Goal: Contribute content

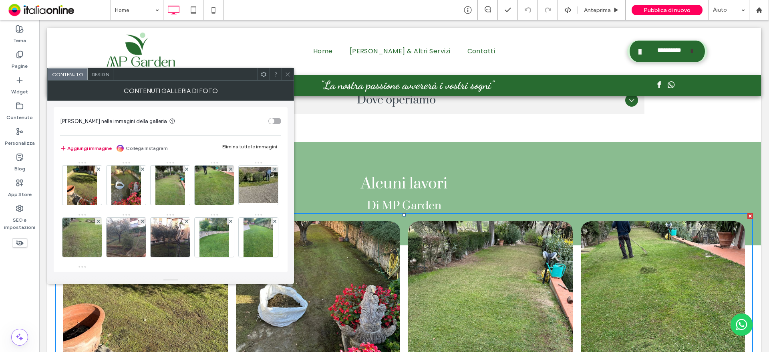
click at [90, 149] on button "Aggiungi immagine" at bounding box center [86, 148] width 52 height 10
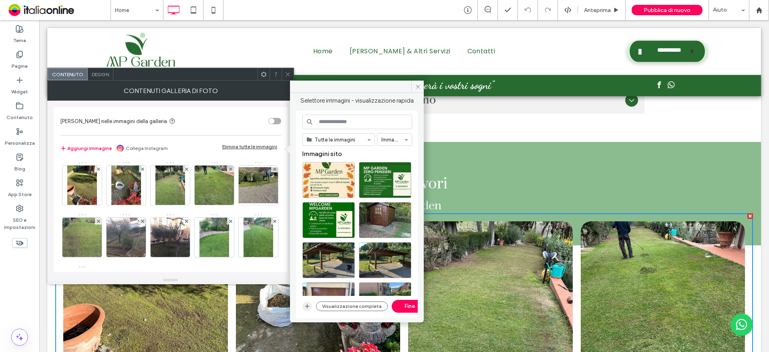
click at [306, 304] on icon "button" at bounding box center [307, 306] width 6 height 6
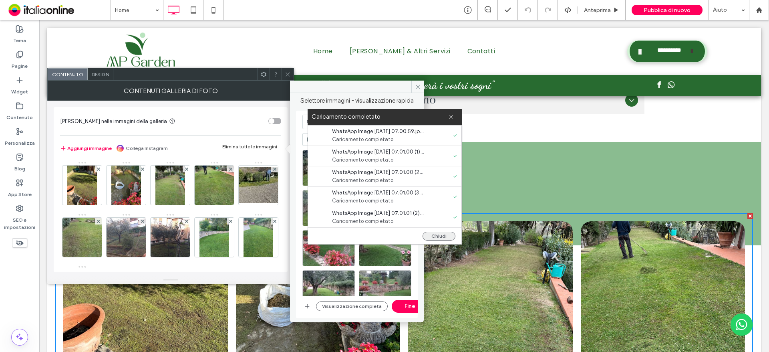
click at [436, 234] on button "Chiudi" at bounding box center [439, 236] width 33 height 9
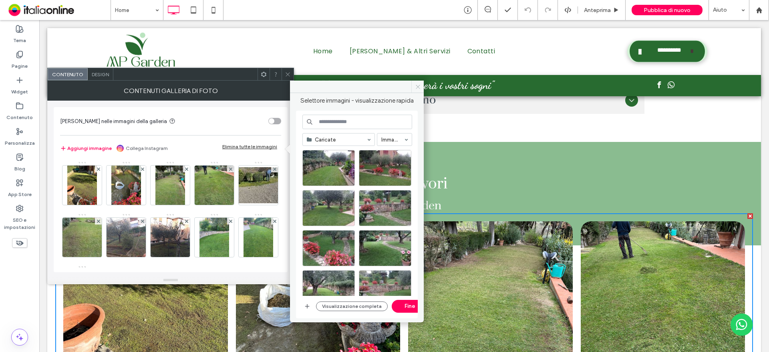
click at [420, 83] on span at bounding box center [417, 87] width 12 height 12
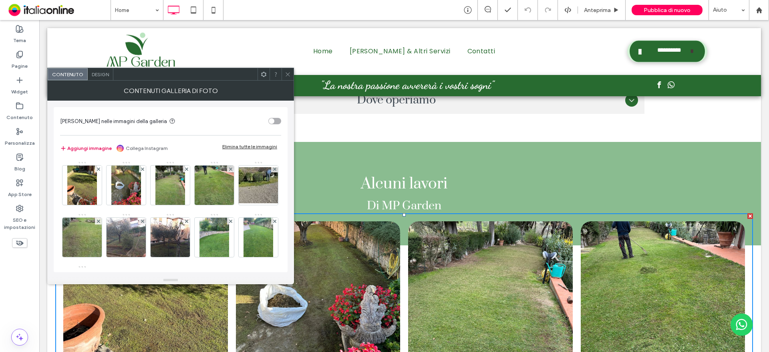
click at [103, 147] on button "Aggiungi immagine" at bounding box center [86, 148] width 52 height 10
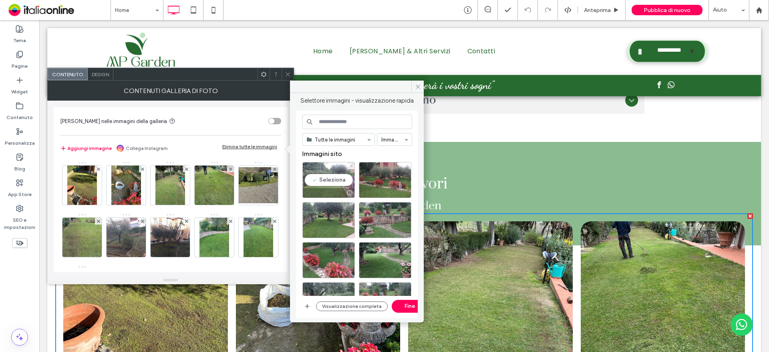
click at [338, 174] on div "Seleziona" at bounding box center [328, 180] width 52 height 36
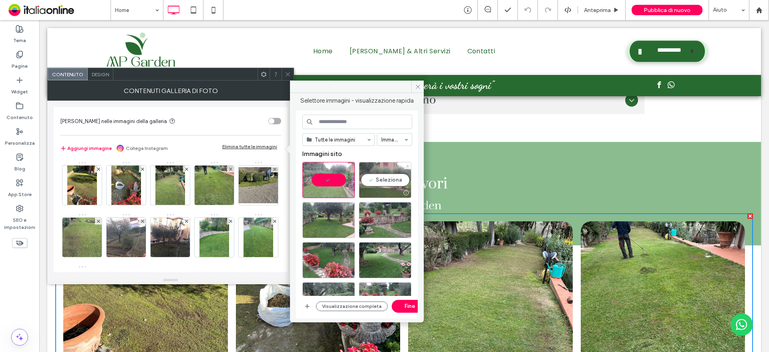
click at [383, 181] on div "Seleziona" at bounding box center [385, 180] width 52 height 36
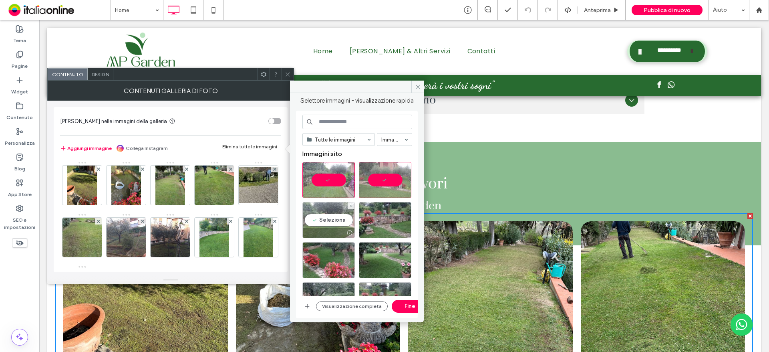
drag, startPoint x: 325, startPoint y: 216, endPoint x: 336, endPoint y: 222, distance: 12.8
click at [325, 216] on div "Seleziona" at bounding box center [328, 220] width 52 height 36
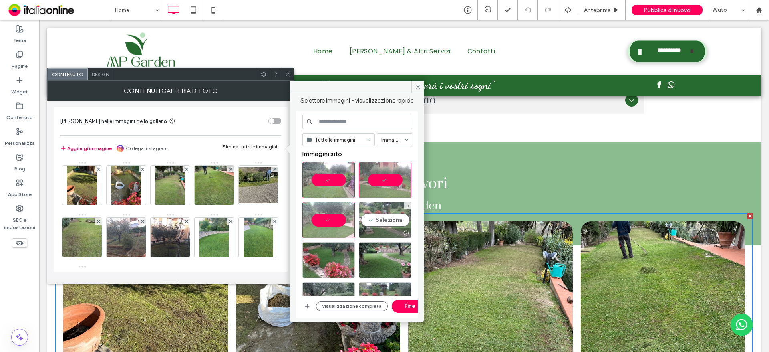
click at [388, 226] on div "Seleziona" at bounding box center [385, 220] width 52 height 36
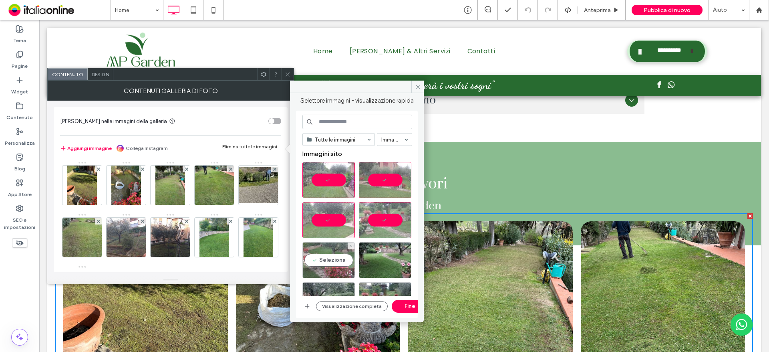
click at [335, 252] on div "Seleziona" at bounding box center [328, 260] width 52 height 36
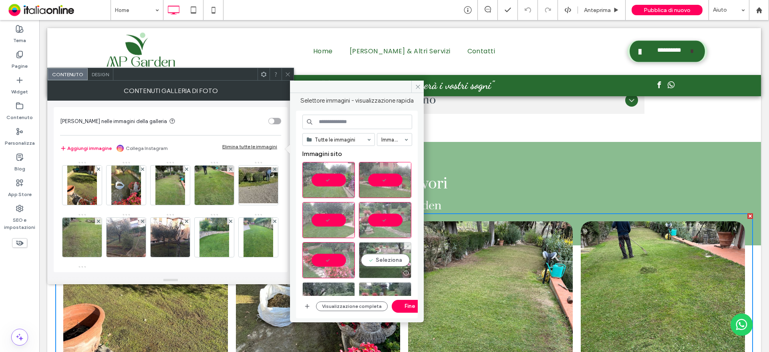
click at [377, 252] on div "Seleziona" at bounding box center [385, 260] width 52 height 36
drag, startPoint x: 336, startPoint y: 286, endPoint x: 383, endPoint y: 290, distance: 47.0
click at [336, 286] on div "Seleziona" at bounding box center [328, 300] width 52 height 36
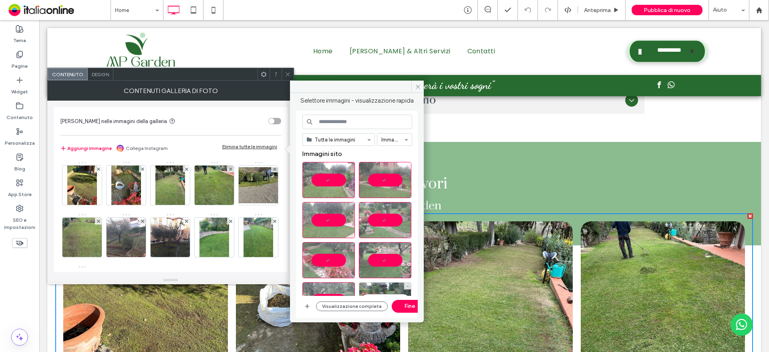
drag, startPoint x: 379, startPoint y: 287, endPoint x: 381, endPoint y: 259, distance: 28.5
click at [379, 287] on div "Seleziona" at bounding box center [385, 300] width 52 height 36
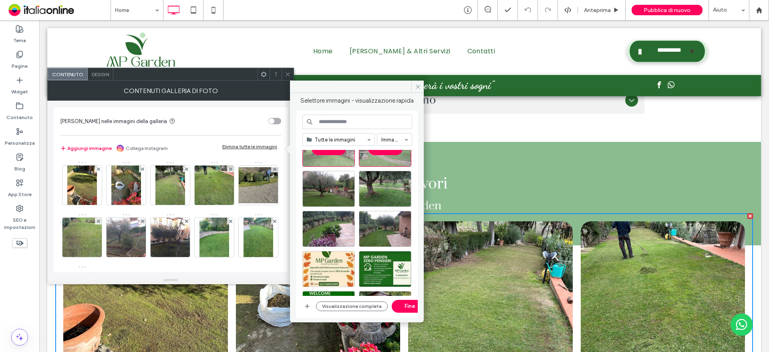
scroll to position [160, 0]
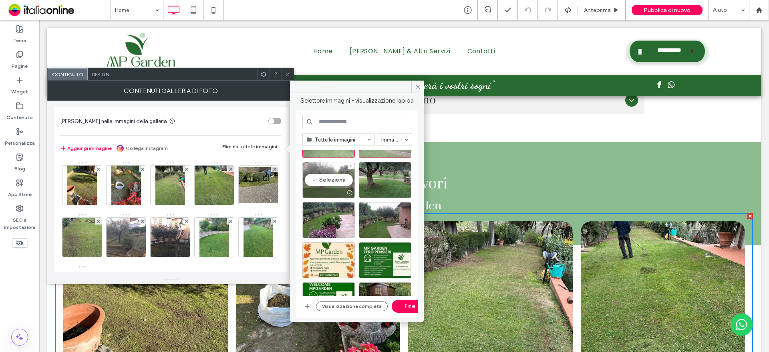
click at [329, 177] on div "Seleziona" at bounding box center [328, 180] width 52 height 36
click at [376, 175] on div "Seleziona" at bounding box center [385, 180] width 52 height 36
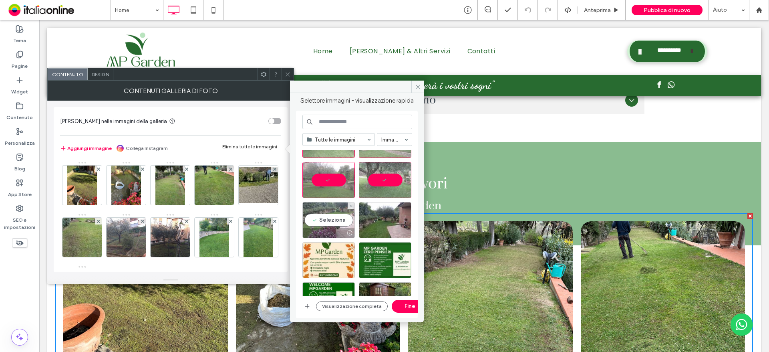
click at [337, 213] on div "Seleziona" at bounding box center [328, 220] width 52 height 36
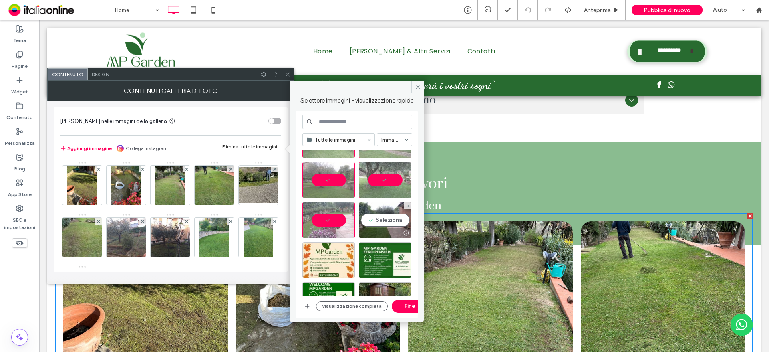
drag, startPoint x: 379, startPoint y: 228, endPoint x: 419, endPoint y: 266, distance: 55.8
click at [391, 228] on div at bounding box center [385, 233] width 52 height 10
click at [405, 304] on button "Fine" at bounding box center [410, 306] width 36 height 13
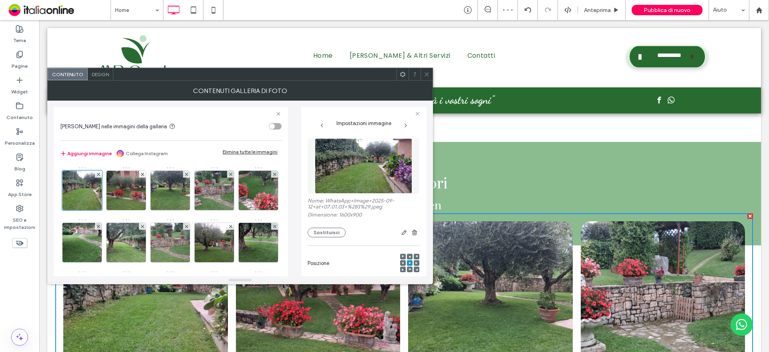
drag, startPoint x: 425, startPoint y: 73, endPoint x: 431, endPoint y: 77, distance: 6.6
click at [425, 73] on use at bounding box center [427, 74] width 4 height 4
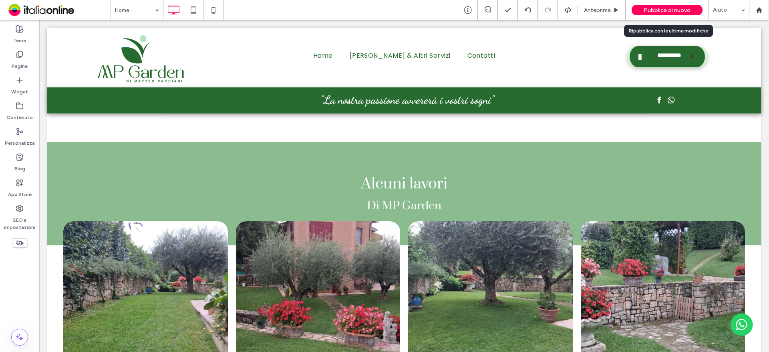
click at [667, 9] on span "Pubblica di nuovo" at bounding box center [667, 10] width 47 height 7
